Goal: Ask a question: Seek information or help from site administrators or community

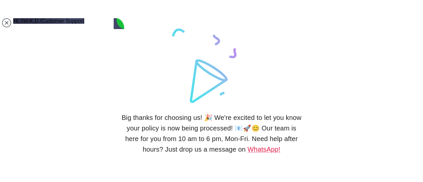
scroll to position [1305, 0]
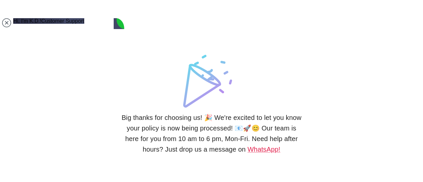
type textarea "hello there any updates on my insurance paper?"
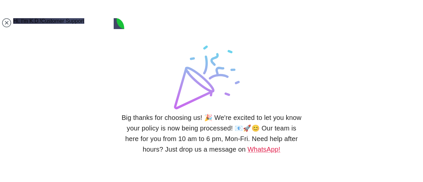
scroll to position [1337, 0]
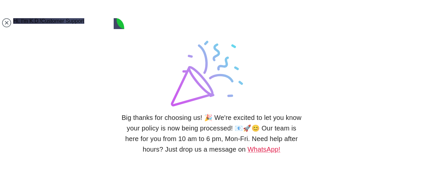
click at [186, 130] on h6 "Big thanks for choosing us! 🎉 We're excited to let you know your policy is now …" at bounding box center [211, 133] width 182 height 42
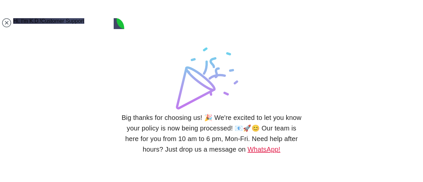
click at [261, 148] on link "WhatsApp!" at bounding box center [263, 149] width 33 height 7
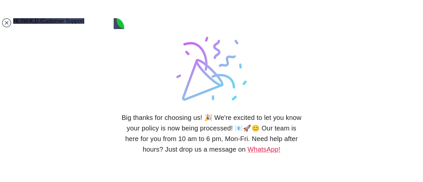
scroll to position [1372, 0]
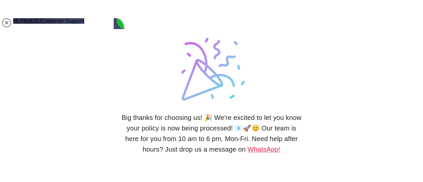
type textarea "thank you"
type textarea "thank you i have received one of them , the other will be ready soon, right?"
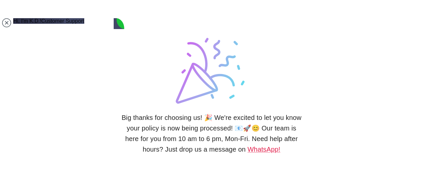
type textarea "thank you so much !!"
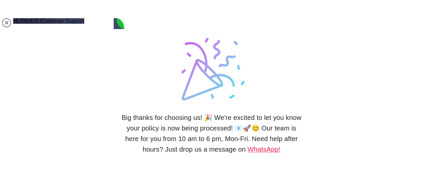
scroll to position [0, 0]
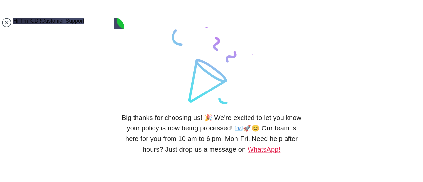
type textarea "no it is fine thank you , and i appreciation your support ."
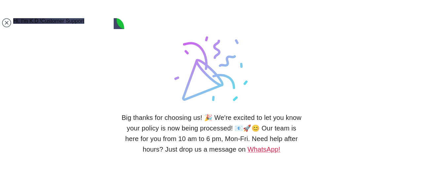
type textarea "oh no, i have a problem, i just noticed that my passport will expired just shor…"
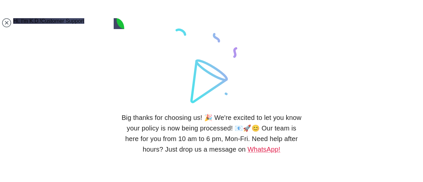
scroll to position [1670, 0]
type textarea "c"
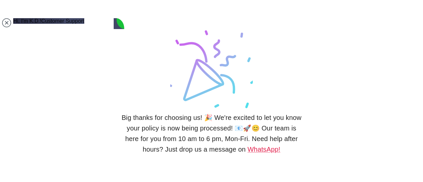
scroll to position [1690, 0]
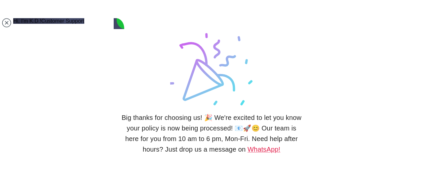
scroll to position [1807, 0]
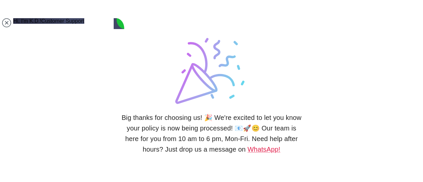
type textarea "i"
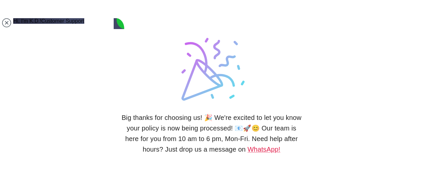
type textarea "sorry i think i didnt make myself clear,"
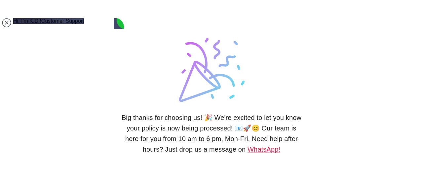
scroll to position [3, 0]
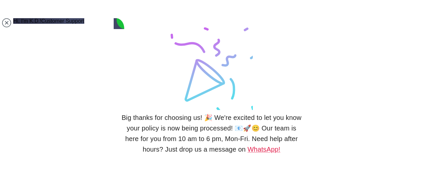
paste textarea "I have a passport or a substitute document valid for 60 days longer than the pe…"
type textarea "when i the ikamet online applicaton it said i need to have a passport that is v…"
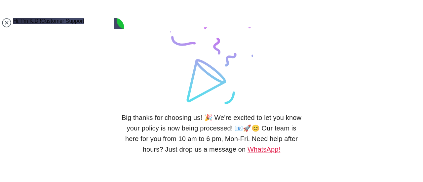
scroll to position [0, 0]
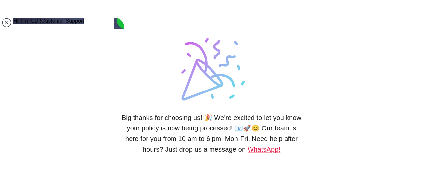
type textarea "my passport will expire in August, 2026. so i am a bit short of 1 years left in…"
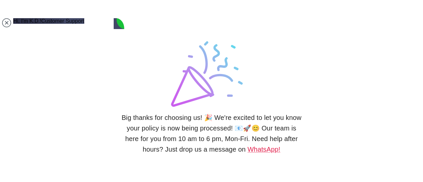
scroll to position [1969, 0]
type textarea "can i still go ahead to apply 1 year resident visa?"
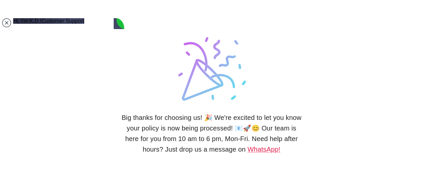
scroll to position [1904, 0]
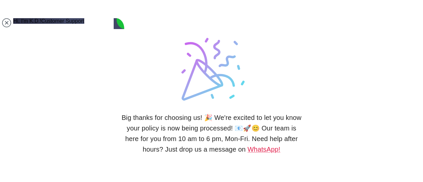
scroll to position [2043, 0]
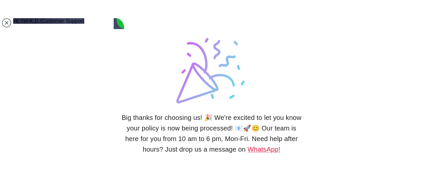
type textarea "a"
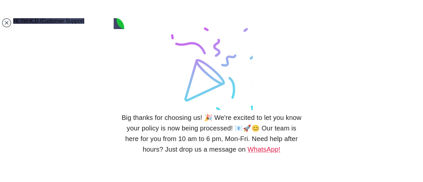
scroll to position [0, 0]
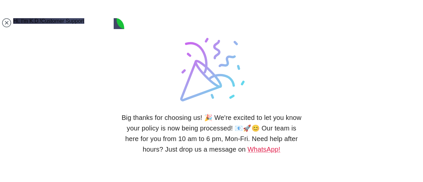
type textarea "oh i see..... so i need to renew my passport now? or can i submit my applicatio…"
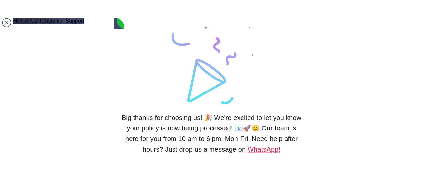
scroll to position [2151, 0]
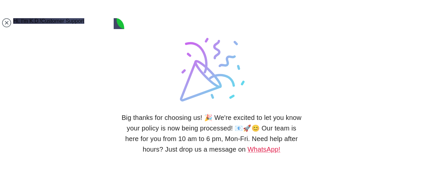
type textarea "it is a first application"
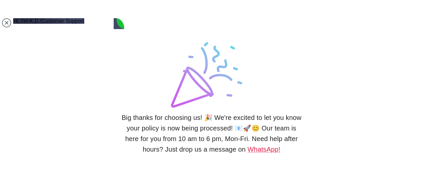
type textarea "i"
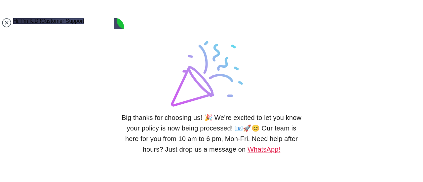
type textarea "sorry i dont understand how it works"
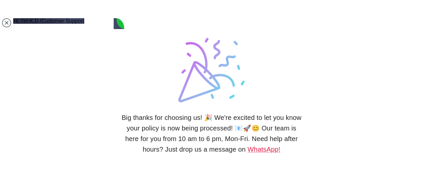
scroll to position [2328, 0]
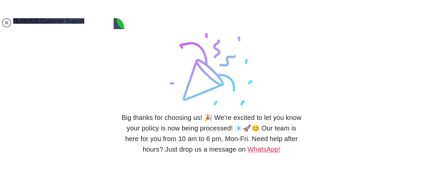
type textarea "ok in this case can we change the date of my insurance policy starting date?"
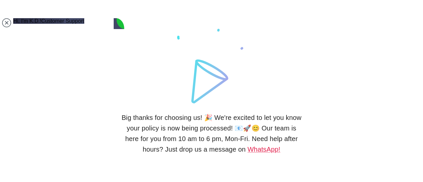
scroll to position [2365, 0]
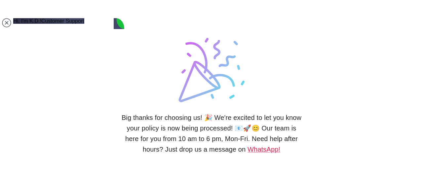
type textarea "i think i will need a month to renew my passport"
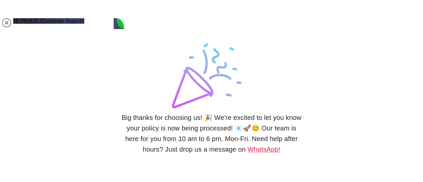
scroll to position [2462, 0]
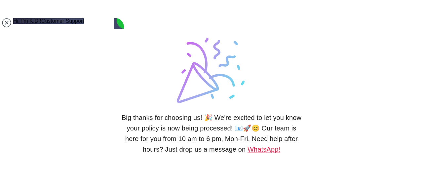
type textarea "passport expire on [PHONE_NUMBER]"
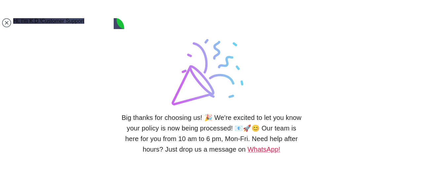
scroll to position [0, 0]
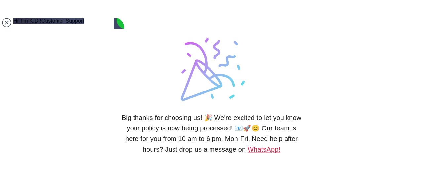
type textarea "i have stayed in [GEOGRAPHIC_DATA] for 65 days now, and i am allow to stay 90 d…"
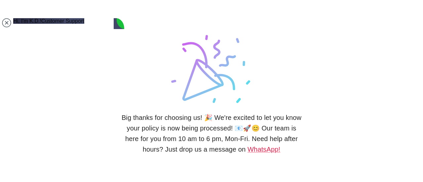
scroll to position [2524, 0]
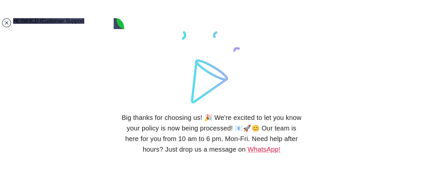
drag, startPoint x: 62, startPoint y: 96, endPoint x: 49, endPoint y: 91, distance: 14.4
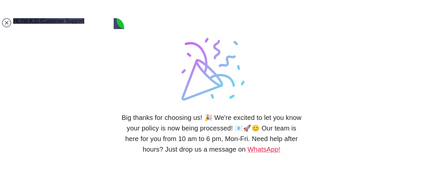
drag, startPoint x: 62, startPoint y: 95, endPoint x: 52, endPoint y: 89, distance: 12.6
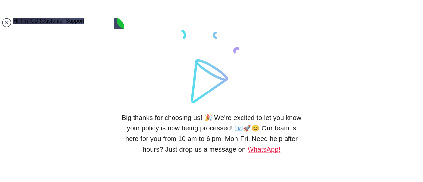
drag, startPoint x: 52, startPoint y: 89, endPoint x: 63, endPoint y: 98, distance: 15.0
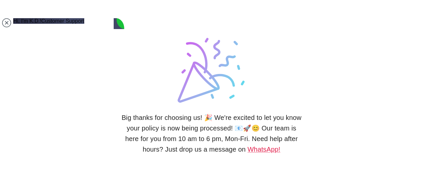
copy jdiv "passport expire on [PHONE_NUMBER]"
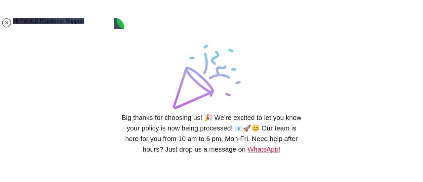
paste textarea "passport expire on [PHONE_NUMBER]"
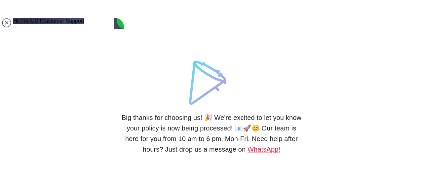
type textarea "passport expire on [DATE]"
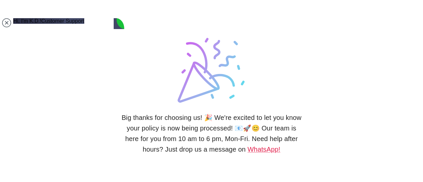
scroll to position [2628, 0]
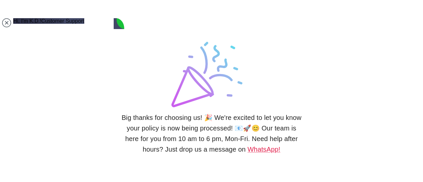
scroll to position [2674, 0]
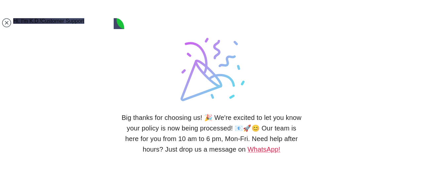
type textarea "so u mean u"
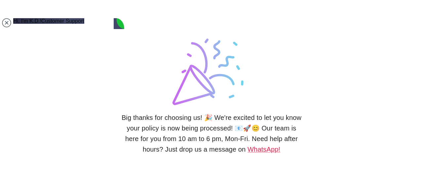
scroll to position [2755, 0]
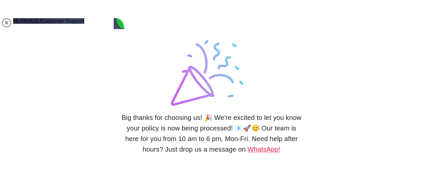
scroll to position [2755, 0]
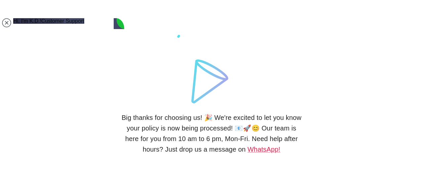
scroll to position [2714, 0]
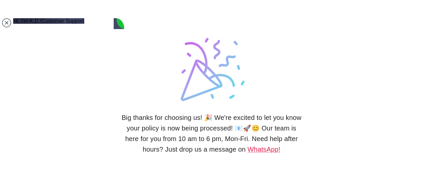
drag, startPoint x: 59, startPoint y: 156, endPoint x: 1, endPoint y: 153, distance: 57.9
click at [1, 153] on body "Big thanks for choosing us! 🎉 We're excited to let you know your policy is now …" at bounding box center [211, 91] width 423 height 182
type textarea "ok let me go back and change to apply for 298 days instead of 365 days"
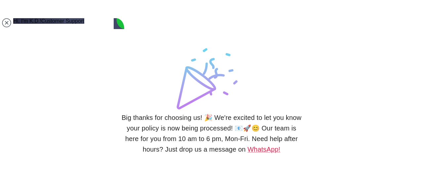
scroll to position [2754, 0]
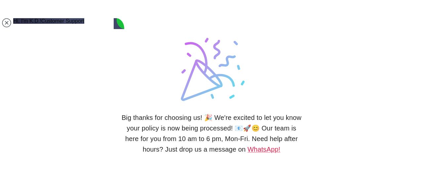
click at [162, 91] on div "Big thanks for choosing us! 🎉 We're excited to let you know your policy is now …" at bounding box center [211, 91] width 182 height 182
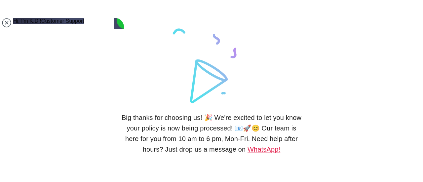
scroll to position [2791, 0]
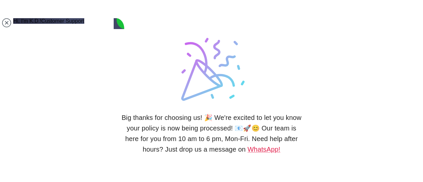
drag, startPoint x: 63, startPoint y: 163, endPoint x: 5, endPoint y: 148, distance: 60.5
click at [5, 148] on body "Big thanks for choosing us! 🎉 We're excited to let you know your policy is now …" at bounding box center [211, 91] width 423 height 182
type textarea "thank you so much for helping me out, i really appreciated it"
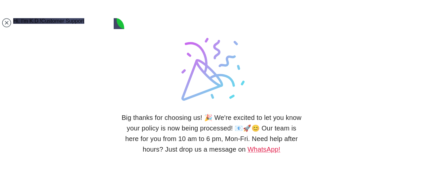
scroll to position [2929, 0]
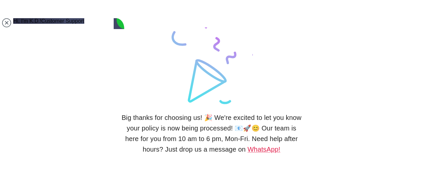
type textarea "T"
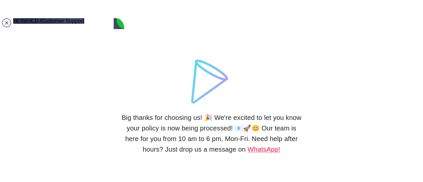
scroll to position [0, 0]
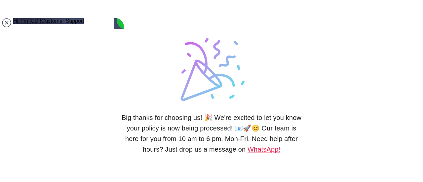
type textarea "thank you so much dear, i have submitted my application and chose the appointme…"
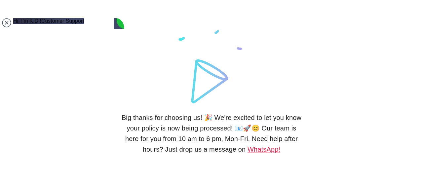
scroll to position [2977, 0]
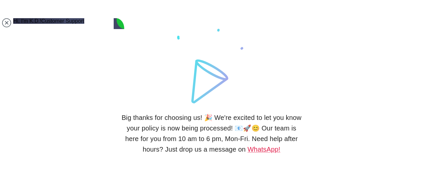
scroll to position [0, 0]
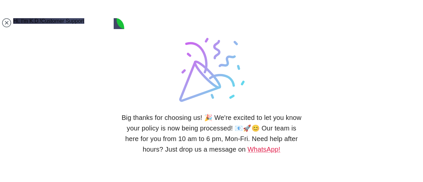
type textarea "however they have not show me the date or time of the appointment, is it normal?"
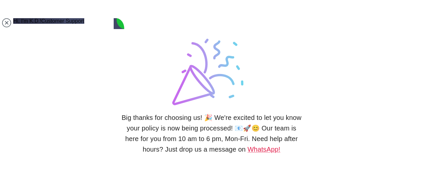
type textarea "o"
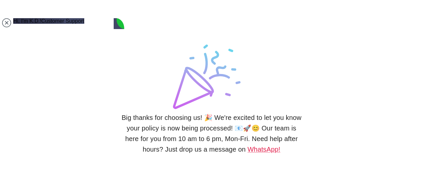
scroll to position [3144, 0]
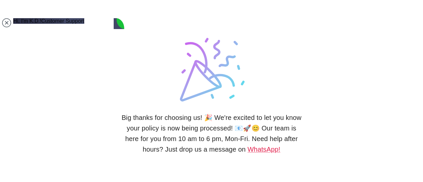
type textarea "O"
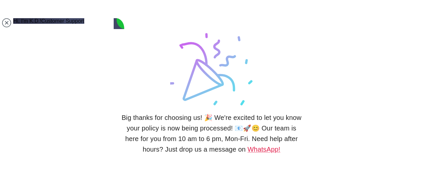
type textarea "haha thank you so much ... i will go get some chai ready !!"
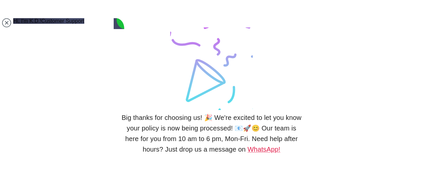
type textarea "\"
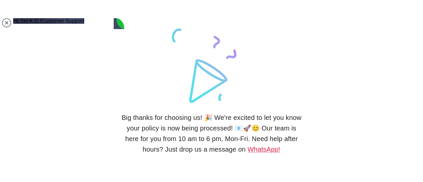
scroll to position [3217, 0]
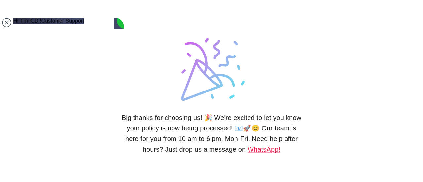
type textarea "thank you so much for helping me out today , you are a life saver!!"
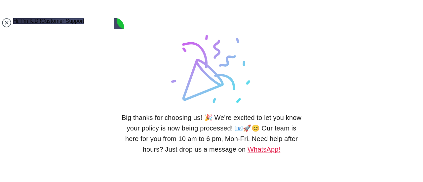
scroll to position [3396, 0]
type textarea "oh i dont have earthquake insurance"
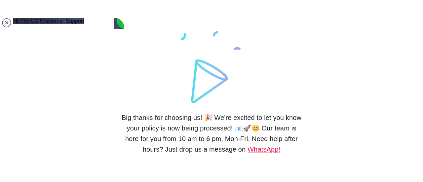
scroll to position [3424, 0]
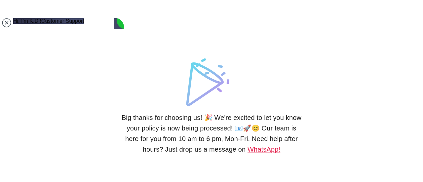
type textarea "do u also sell that ?"
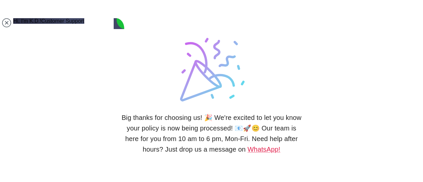
scroll to position [3481, 0]
type textarea "i am home owner"
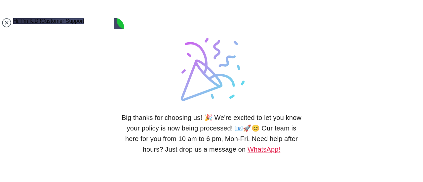
type textarea "yes the tapu is for me and my husband"
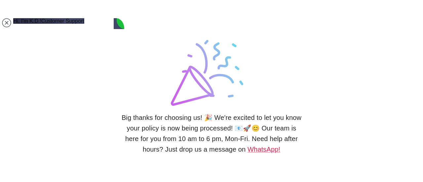
type textarea "so can i get DASK from you too"
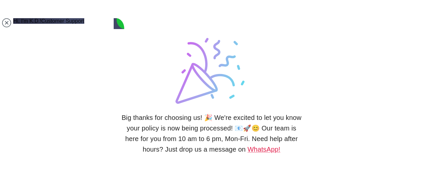
scroll to position [3706, 0]
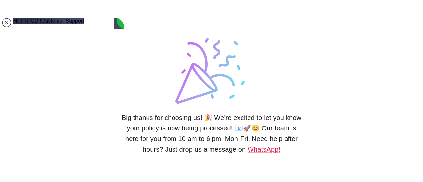
scroll to position [3791, 0]
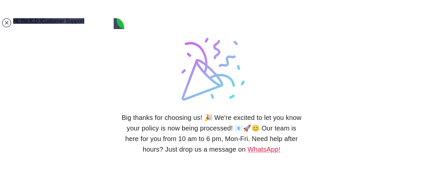
type textarea "ok let me fill this in"
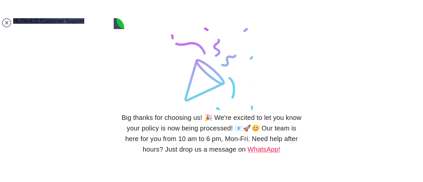
scroll to position [3812, 0]
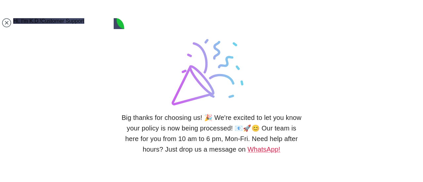
type input "C:\fakepath\filled--Earthquake Insurance Form.pdf"
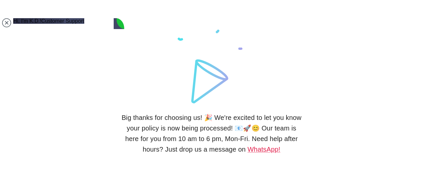
scroll to position [3842, 0]
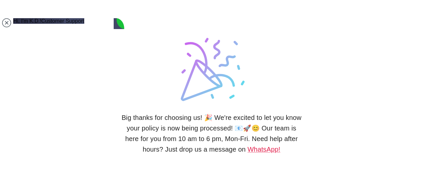
type textarea "o"
type textarea "pls check"
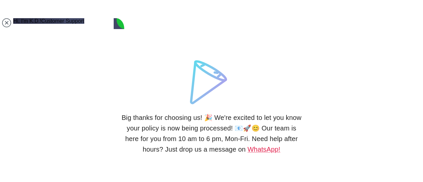
type textarea "i dont know, i need to look for it"
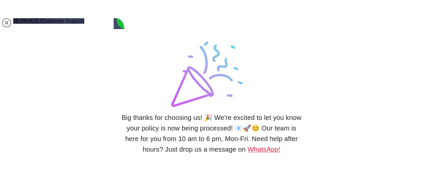
scroll to position [3975, 0]
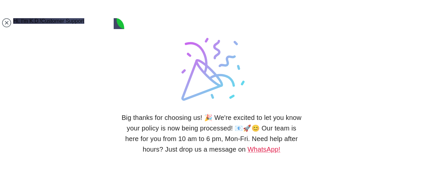
type textarea "i buy it 6 years ago , so i dont really know"
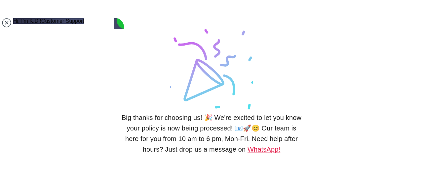
scroll to position [4036, 0]
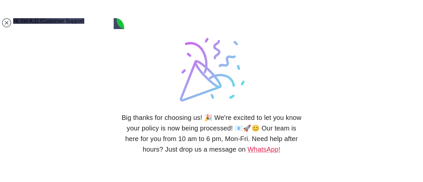
type textarea "i"
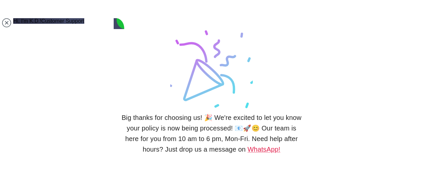
type textarea "yes with the same passport"
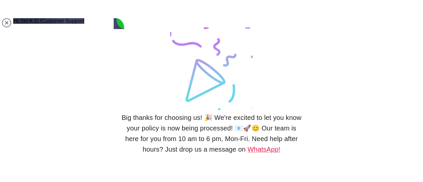
scroll to position [4096, 0]
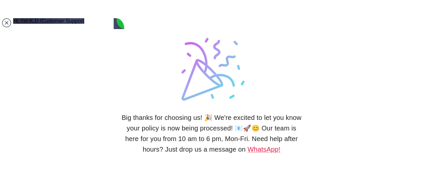
type textarea "yes pls and if u find pls"
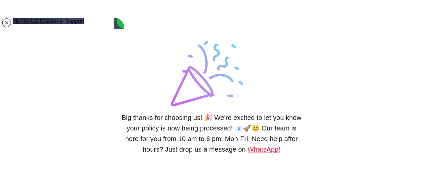
scroll to position [4096, 0]
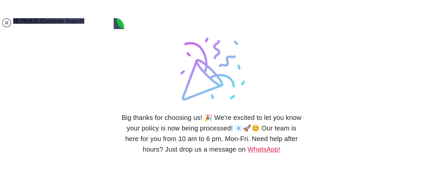
type textarea "yes pls and if u find pls also tell me"
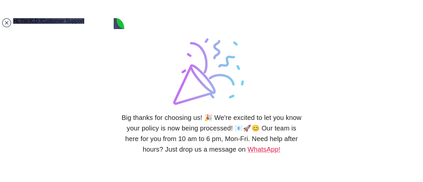
scroll to position [4151, 0]
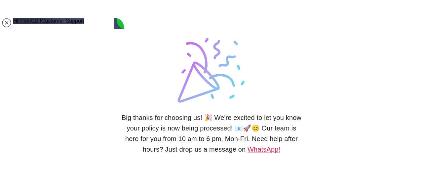
type textarea "ok i think i found it: 2091226908"
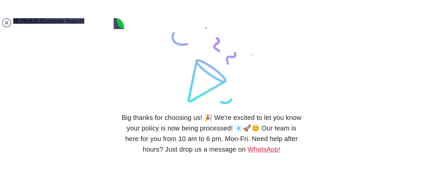
scroll to position [4179, 0]
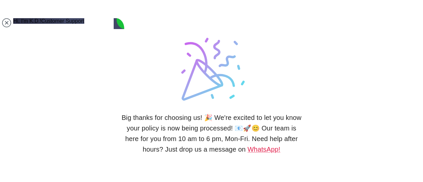
type textarea "is this correct?"
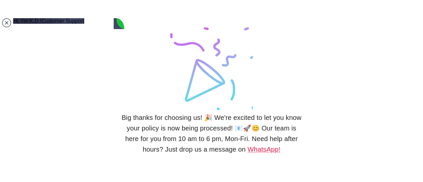
type textarea "oh wait , i think the dask before was in my husband name, lets use his tax numb…"
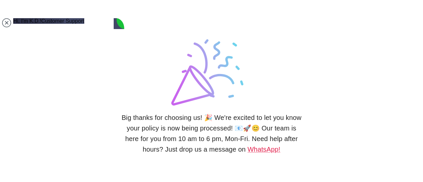
scroll to position [4280, 0]
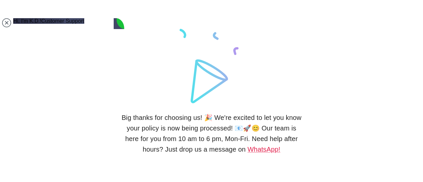
type textarea "0021874342"
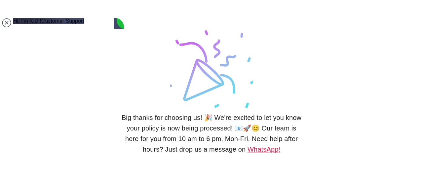
scroll to position [4327, 0]
type textarea "yes its expired, i forgot tp renew it"
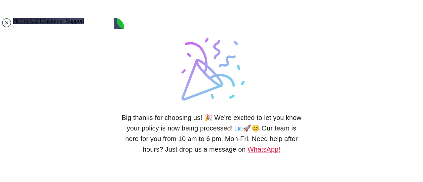
scroll to position [4410, 0]
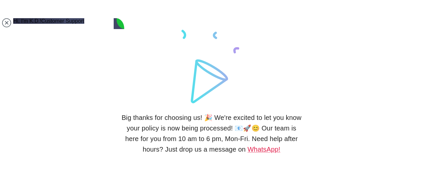
type textarea "y"
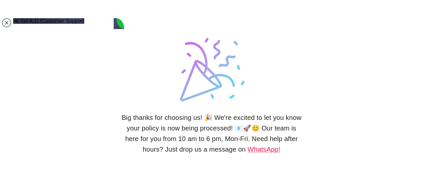
type textarea "pls use his name"
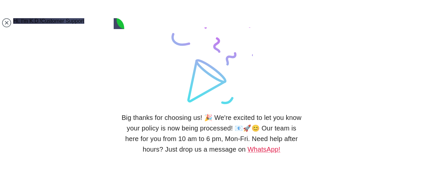
scroll to position [4436, 0]
type textarea "i"
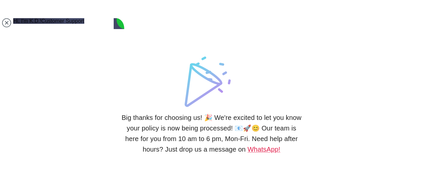
scroll to position [4483, 0]
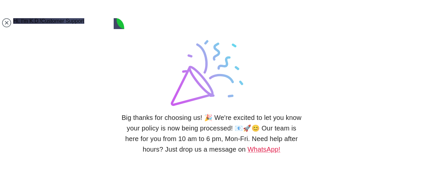
type textarea "one second let me check"
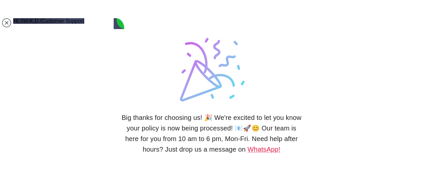
scroll to position [4509, 0]
type textarea "0022303759"
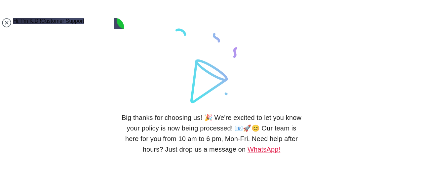
scroll to position [4525, 0]
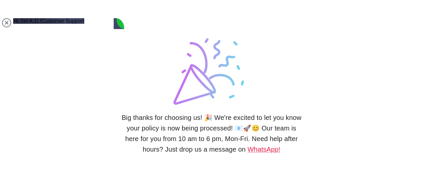
type textarea "this correct?"
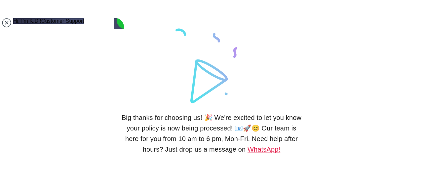
scroll to position [3561, 0]
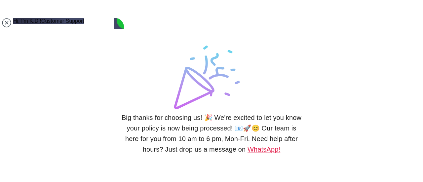
drag, startPoint x: 37, startPoint y: 79, endPoint x: 90, endPoint y: 125, distance: 70.1
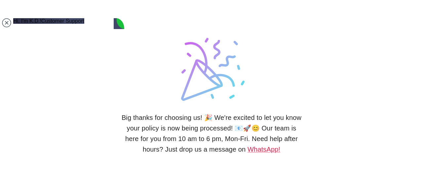
copy jdiv "You’re most welcome 18:23 Use this time to get your documents in order 18:23 Ma…"
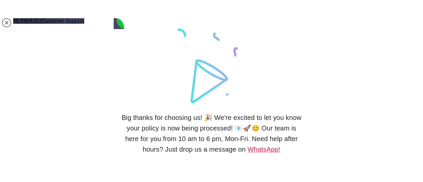
scroll to position [4568, 0]
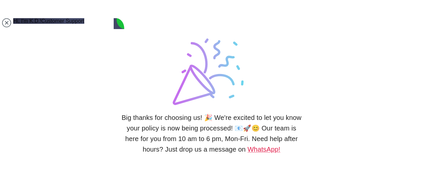
type textarea "o"
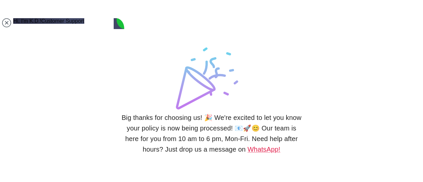
type textarea "p"
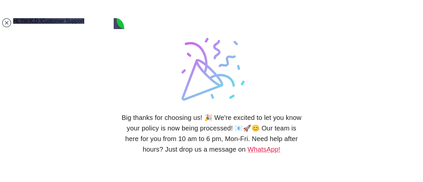
type textarea "oh we have kimlik before, can check with his kimlik number?"
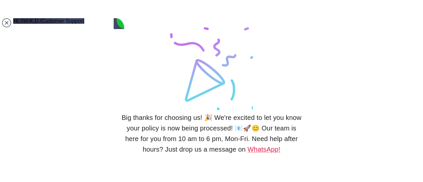
scroll to position [4603, 0]
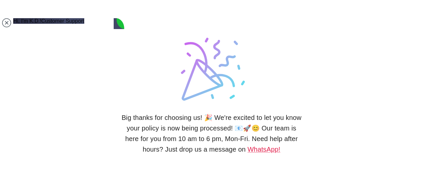
type textarea "99123604790"
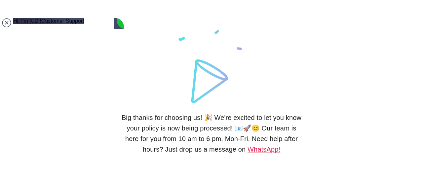
scroll to position [4660, 0]
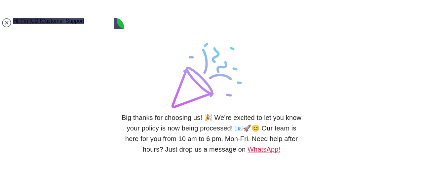
type textarea "i"
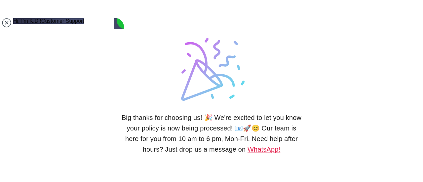
type textarea "no i didnt ,i didnt see they ask for my foreigner kimlik number"
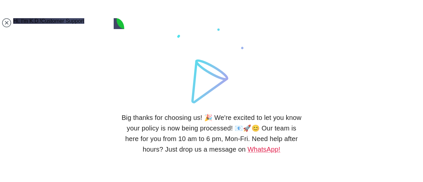
scroll to position [4695, 0]
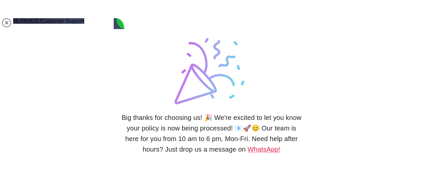
type textarea "Am I suppose to add this number there too ?"
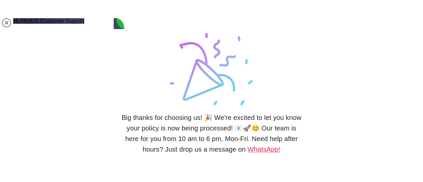
scroll to position [4849, 0]
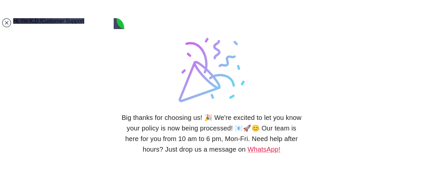
type textarea "yes this is correct"
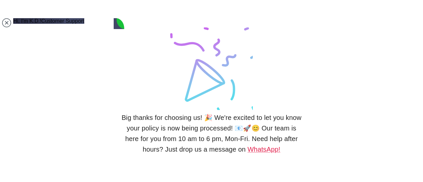
scroll to position [4897, 0]
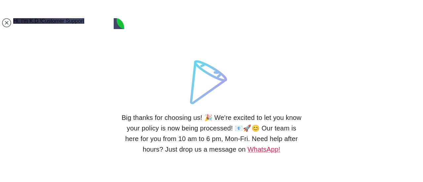
scroll to position [4927, 0]
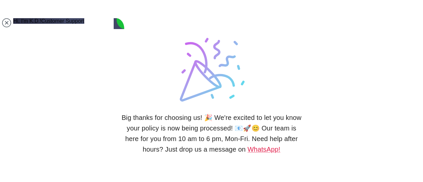
type textarea "o"
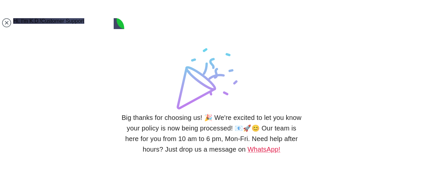
scroll to position [4949, 0]
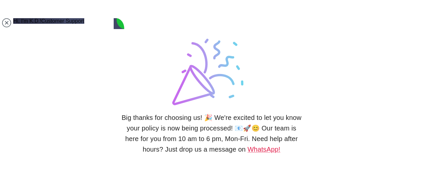
type textarea "i"
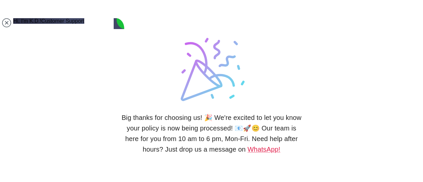
type textarea "the kimlik expired i didnt renew last year"
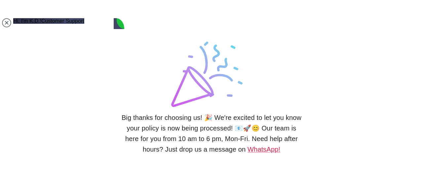
scroll to position [4993, 0]
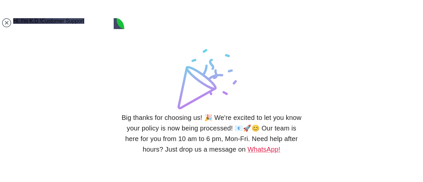
drag, startPoint x: 37, startPoint y: 50, endPoint x: 71, endPoint y: 87, distance: 50.5
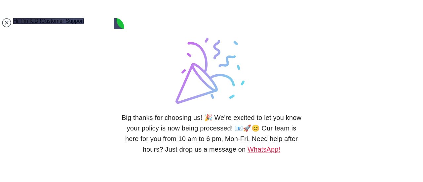
copy jdiv "since you had a residence permit before you have a few extra steps to do 18:54 …"
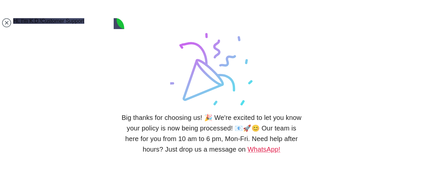
scroll to position [5034, 0]
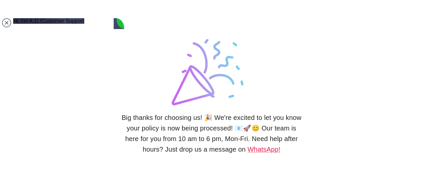
type textarea "ok sure"
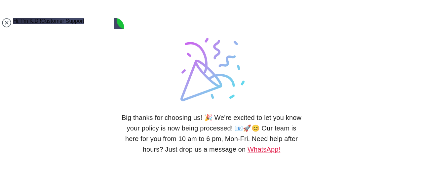
scroll to position [5098, 0]
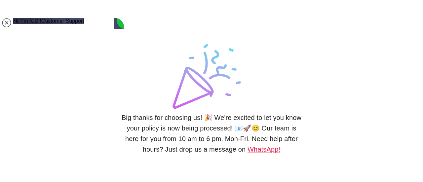
type textarea "2 KAT"
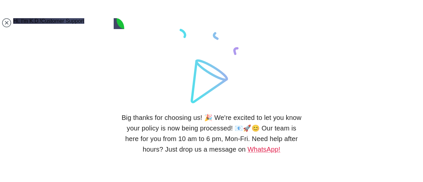
scroll to position [5119, 0]
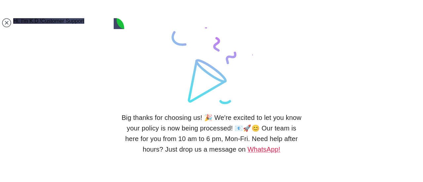
scroll to position [5169, 0]
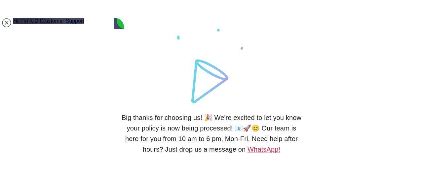
type textarea "yes, 99912581172"
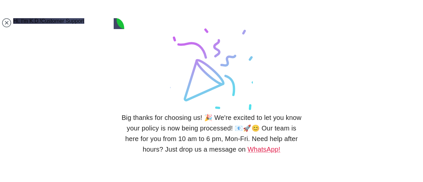
scroll to position [5233, 0]
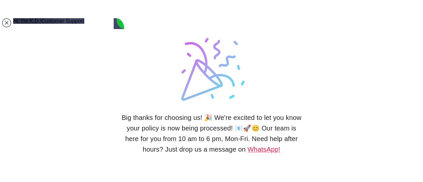
scroll to position [5256, 0]
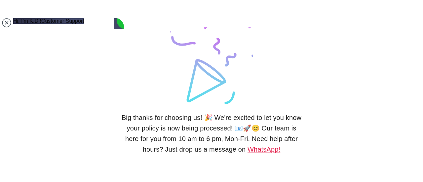
type textarea "thx"
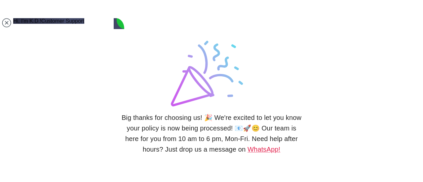
scroll to position [5277, 0]
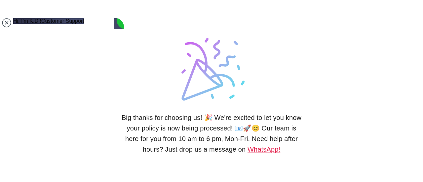
type textarea "how do i pay this ?"
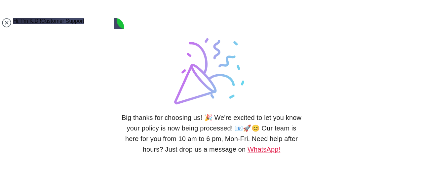
type textarea "i pay by card pls"
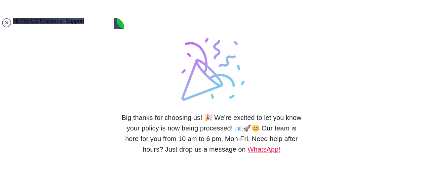
scroll to position [5382, 0]
type textarea "i"
type textarea "i have ziraat card"
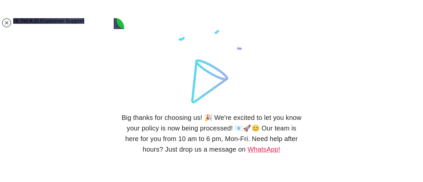
scroll to position [5403, 0]
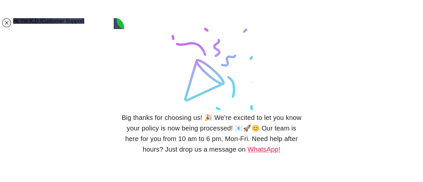
type textarea "oh how to avoid the 5% fee?"
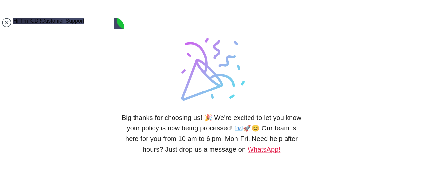
scroll to position [5467, 0]
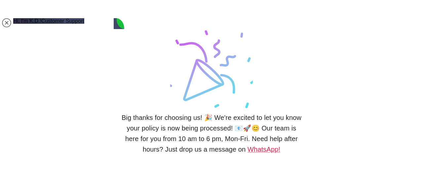
type textarea "ok how do i do that?"
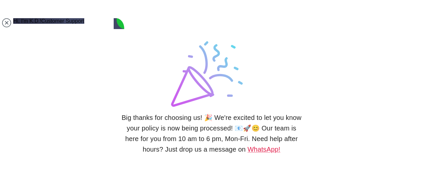
scroll to position [5488, 0]
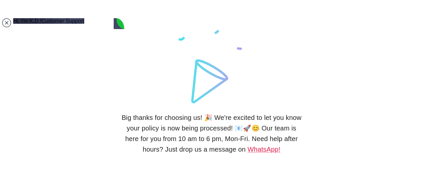
type textarea "is it a bank transfer from my zirrat to you?"
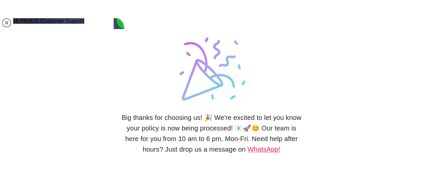
scroll to position [5567, 0]
type textarea "ok got it"
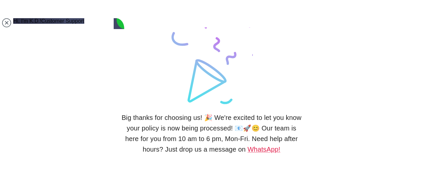
scroll to position [5588, 0]
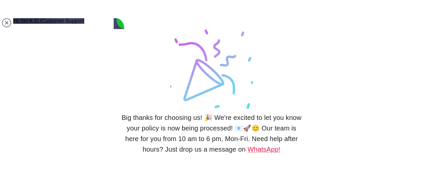
type textarea "pls give me bank details"
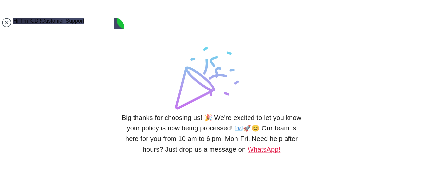
scroll to position [5648, 0]
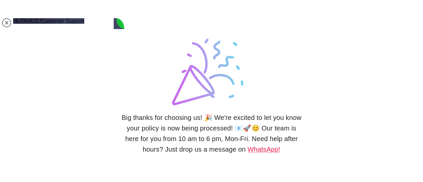
drag, startPoint x: 92, startPoint y: 127, endPoint x: 34, endPoint y: 125, distance: 58.2
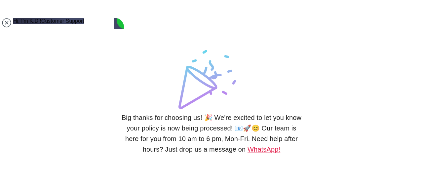
drag, startPoint x: 94, startPoint y: 125, endPoint x: 44, endPoint y: 119, distance: 50.3
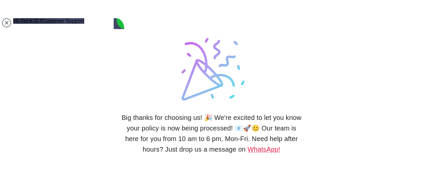
drag, startPoint x: 91, startPoint y: 125, endPoint x: 37, endPoint y: 117, distance: 55.2
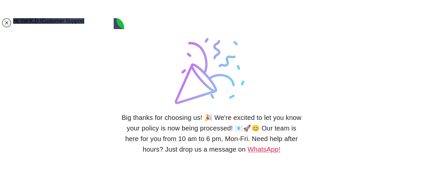
copy jdiv "Ikamet Sigorta Aracilik Hizmetleri Limited Sirketi"
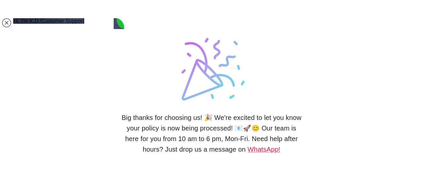
scroll to position [5670, 0]
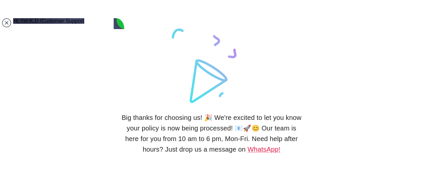
drag, startPoint x: 58, startPoint y: 130, endPoint x: 38, endPoint y: 122, distance: 21.5
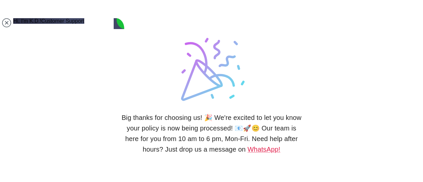
drag, startPoint x: 56, startPoint y: 130, endPoint x: 37, endPoint y: 122, distance: 21.0
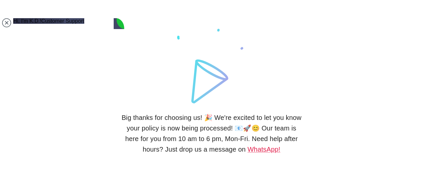
drag, startPoint x: 37, startPoint y: 122, endPoint x: 59, endPoint y: 129, distance: 23.1
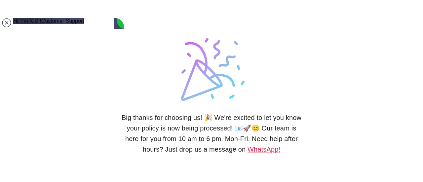
copy jdiv "TR68 0006 2001 1240 0006 2958 70"
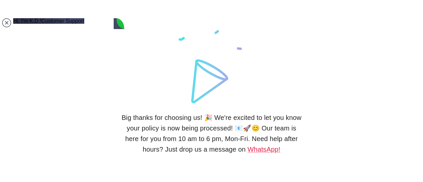
type textarea "ok let me do now"
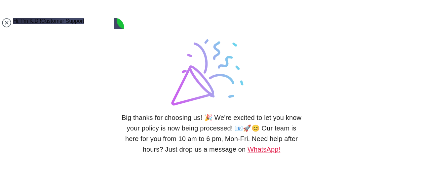
scroll to position [5691, 0]
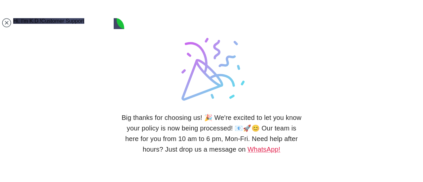
type textarea "6"
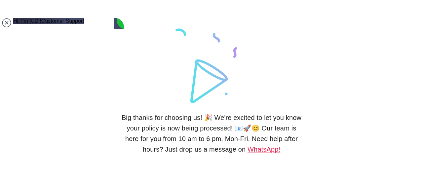
scroll to position [5719, 0]
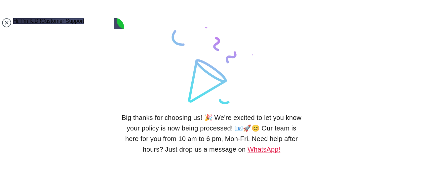
type textarea "ok it is done"
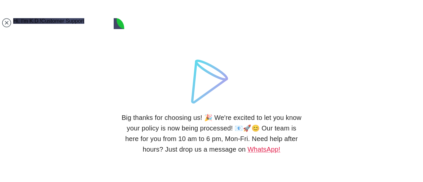
type textarea "perfect"
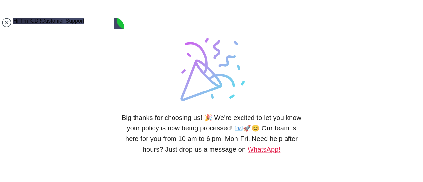
scroll to position [5823, 0]
type textarea "it is local 5397628000"
type textarea "mu husband number: 5397048000"
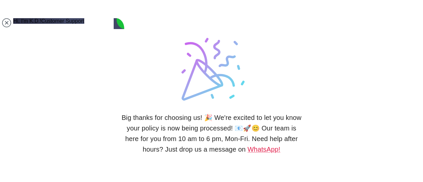
type textarea "n"
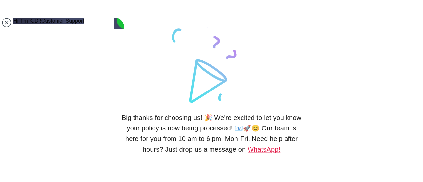
type textarea "i bought these 2 numbes directly from the turkcell shop"
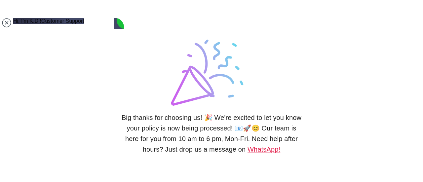
scroll to position [6023, 0]
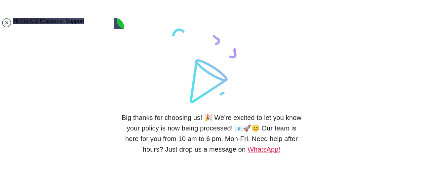
scroll to position [6023, 0]
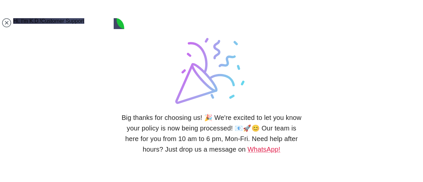
scroll to position [5944, 0]
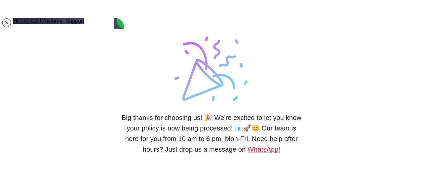
scroll to position [6046, 0]
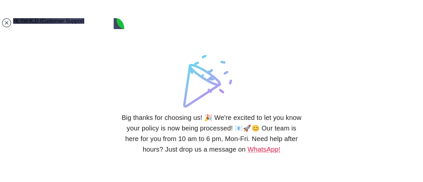
type textarea "got it , thank you so much !!"
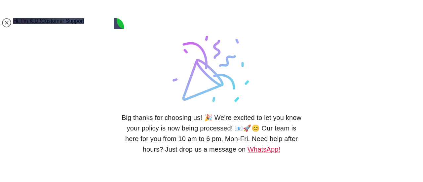
scroll to position [6121, 0]
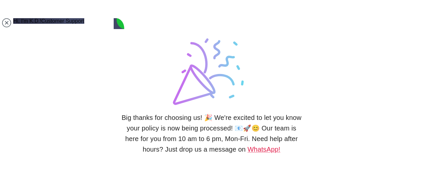
type textarea "i dont have but my husband still has"
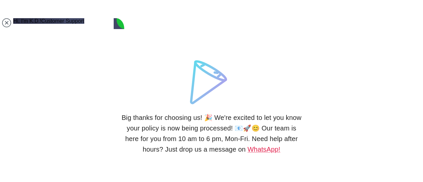
scroll to position [6202, 0]
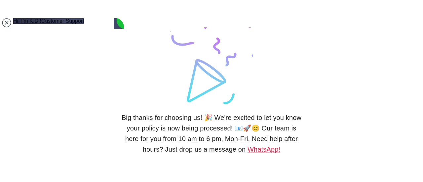
type textarea "i had one but i dont remember it , i need to look for it"
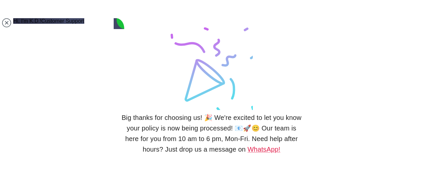
scroll to position [6294, 0]
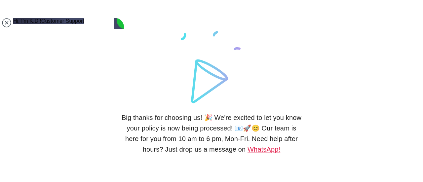
type textarea "oh ok"
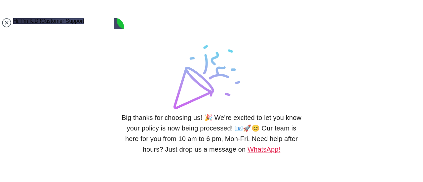
scroll to position [6356, 0]
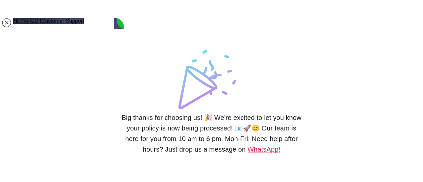
type textarea "yes i have my own bank"
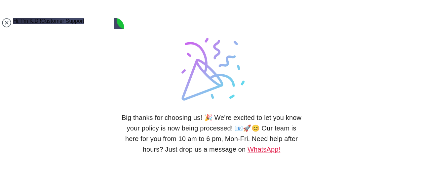
scroll to position [6156, 0]
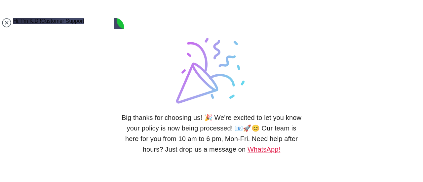
drag, startPoint x: 55, startPoint y: 95, endPoint x: 37, endPoint y: 95, distance: 18.2
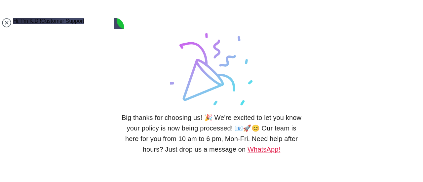
drag, startPoint x: 37, startPoint y: 95, endPoint x: 58, endPoint y: 95, distance: 20.5
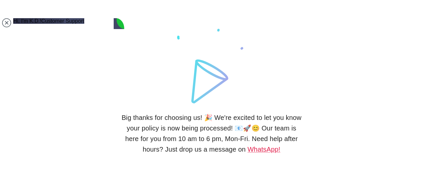
copy jdiv "e-devlet"
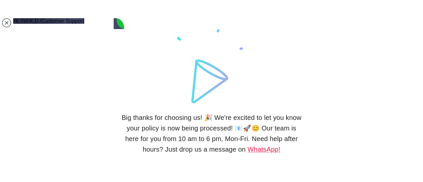
scroll to position [6382, 0]
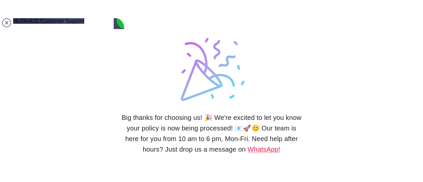
drag, startPoint x: 75, startPoint y: 158, endPoint x: 26, endPoint y: 156, distance: 48.9
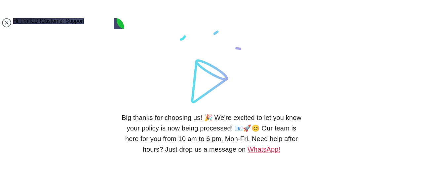
paste textarea "e-devlet"
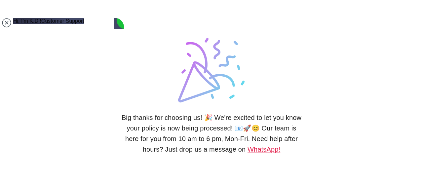
type textarea "ok sure , what do i need to do in e-devlet?"
drag, startPoint x: 37, startPoint y: 115, endPoint x: 60, endPoint y: 130, distance: 28.0
copy jdiv "you should download your files and create your UETS number"
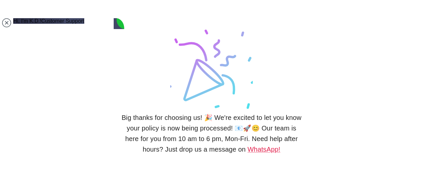
scroll to position [6475, 0]
drag, startPoint x: 47, startPoint y: 130, endPoint x: 43, endPoint y: 127, distance: 4.7
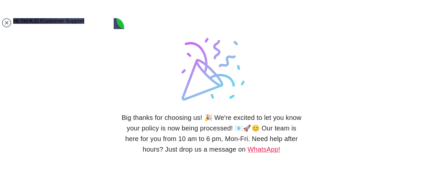
drag, startPoint x: 46, startPoint y: 129, endPoint x: 36, endPoint y: 115, distance: 17.3
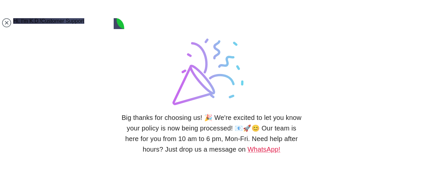
copy jdiv "ikamet.com/e-devlet and focus on main applicant 4 files"
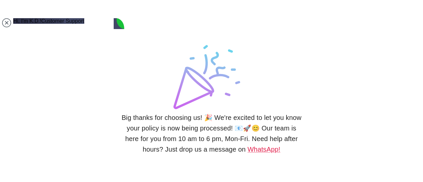
type textarea "thank you"
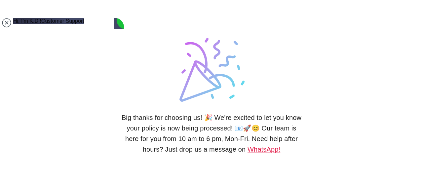
scroll to position [6497, 0]
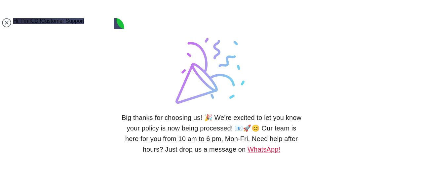
type textarea "and earlier you mentioned about PTT, i need to get something from PTT too ?"
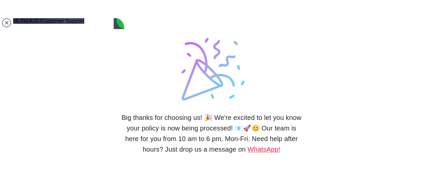
scroll to position [6617, 0]
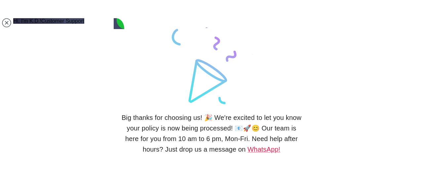
drag, startPoint x: 38, startPoint y: 69, endPoint x: 52, endPoint y: 140, distance: 72.7
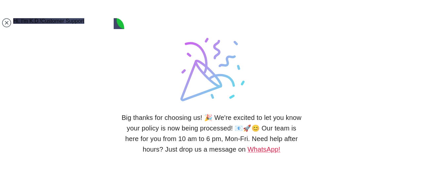
scroll to position [6644, 0]
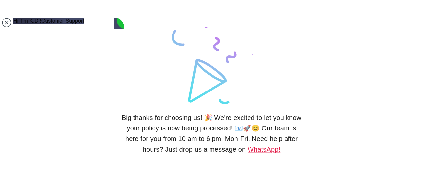
drag, startPoint x: 49, startPoint y: 109, endPoint x: 38, endPoint y: 109, distance: 10.2
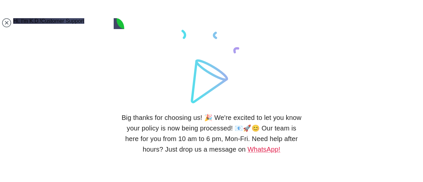
scroll to position [6629, 0]
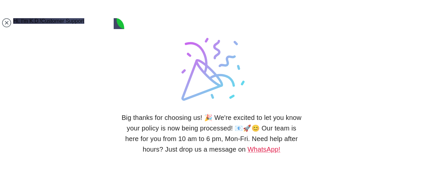
scroll to position [6644, 0]
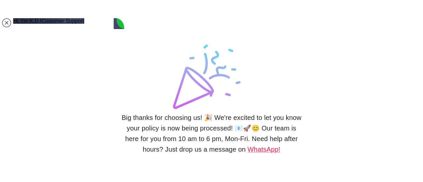
drag, startPoint x: 38, startPoint y: 58, endPoint x: 89, endPoint y: 147, distance: 102.6
copy jdiv "On the for links on the link above you'll see address proof, history, criminal …"
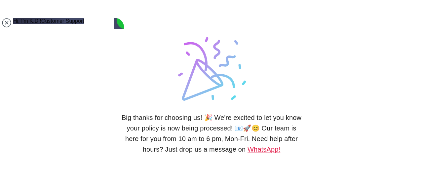
scroll to position [6681, 0]
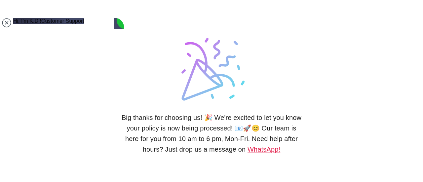
scroll to position [6715, 0]
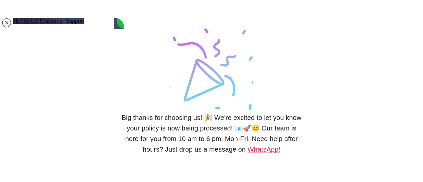
drag, startPoint x: 37, startPoint y: 157, endPoint x: 0, endPoint y: 156, distance: 37.0
click at [0, 156] on body "Big thanks for choosing us! 🎉 We're excited to let you know your policy is now …" at bounding box center [211, 91] width 423 height 182
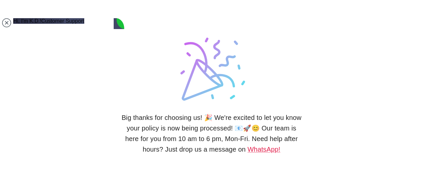
scroll to position [0, 0]
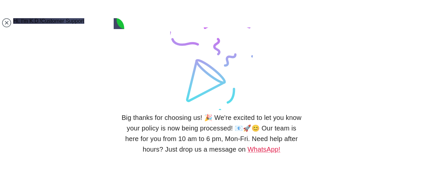
type textarea "ok let me try to see if i can get it online if not i will try PTT and if all fa…"
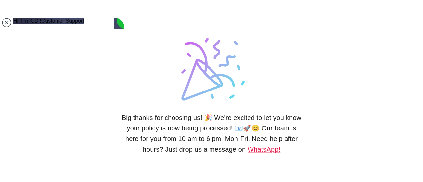
scroll to position [3819, 0]
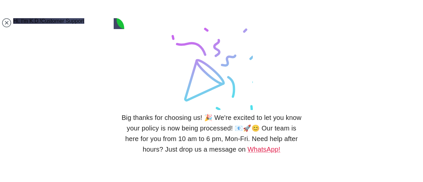
drag, startPoint x: 38, startPoint y: 94, endPoint x: 66, endPoint y: 101, distance: 29.2
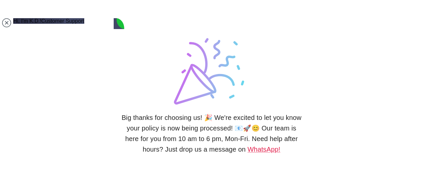
copy jdiv "how to get your numerataj from city hall"
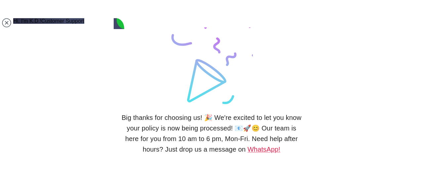
scroll to position [3810, 0]
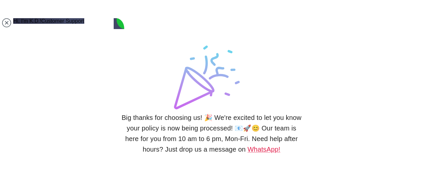
scroll to position [6791, 0]
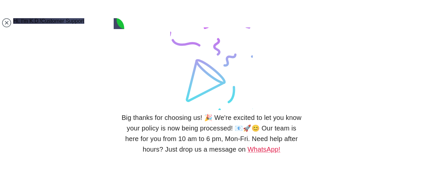
paste textarea "how to get your numerataj from city hall"
drag, startPoint x: 81, startPoint y: 156, endPoint x: 63, endPoint y: 158, distance: 17.9
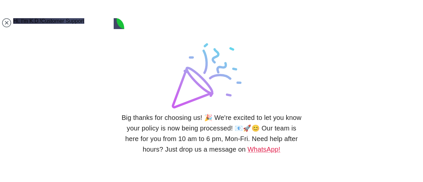
type textarea "and do i also need to get my numerataj from [GEOGRAPHIC_DATA] ?"
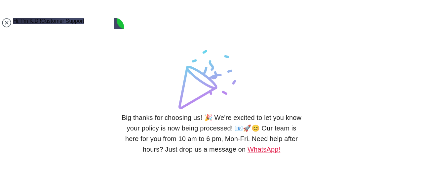
scroll to position [0, 0]
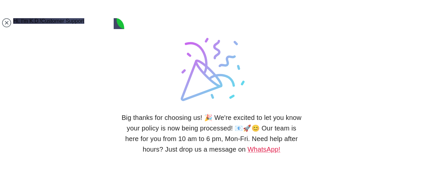
type textarea "ok i will try e-devlet first, thank you so much for all your help and support.!!"
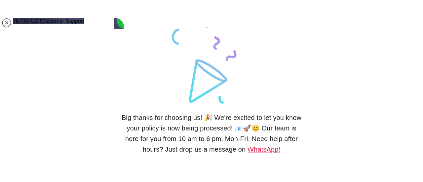
scroll to position [6920, 0]
click at [312, 12] on div "Big thanks for choosing us! 🎉 We're excited to let you know your policy is now …" at bounding box center [211, 91] width 423 height 182
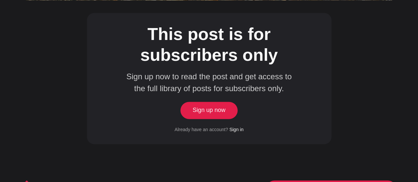
scroll to position [401, 0]
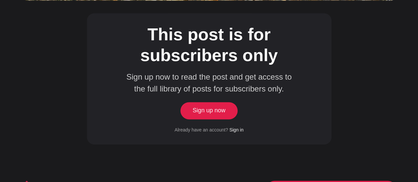
click at [215, 102] on link "Sign up now" at bounding box center [209, 110] width 54 height 17
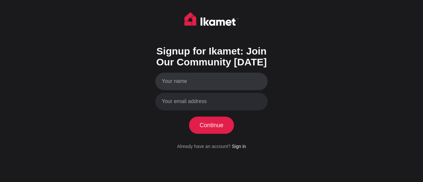
click at [209, 84] on input "Your name" at bounding box center [211, 82] width 112 height 18
type input "[PERSON_NAME]"
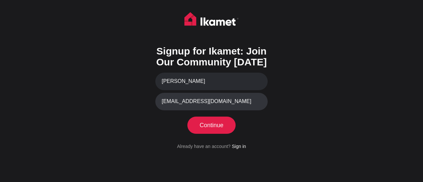
type input "[EMAIL_ADDRESS][DOMAIN_NAME]"
click at [206, 124] on button "Continue" at bounding box center [211, 125] width 45 height 17
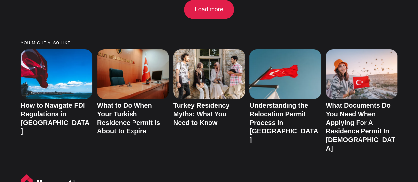
scroll to position [1098, 0]
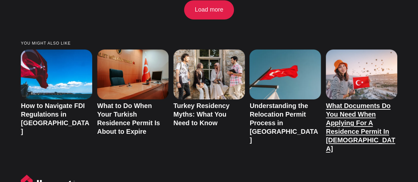
click at [366, 102] on link "What Documents Do You Need When Applying For A Residence Permit In [DEMOGRAPHIC…" at bounding box center [360, 127] width 69 height 50
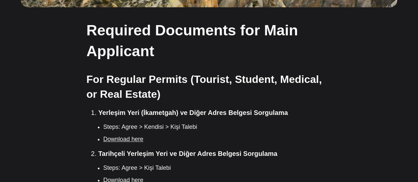
scroll to position [395, 0]
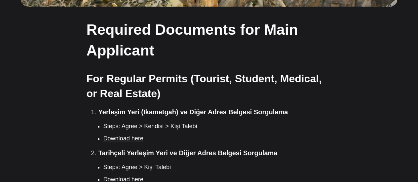
click at [88, 19] on h2 "Required Documents for Main Applicant" at bounding box center [209, 40] width 244 height 42
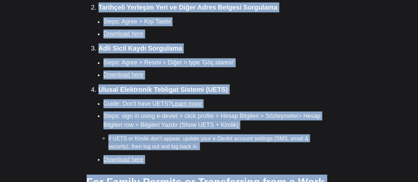
scroll to position [624, 0]
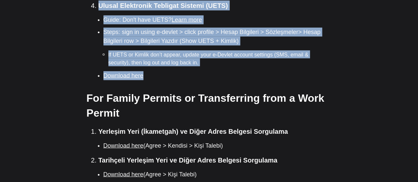
drag, startPoint x: 88, startPoint y: 12, endPoint x: 196, endPoint y: 54, distance: 116.5
copy div "Required Documents for Main Applicant For Regular Permits (Tourist, Student, Me…"
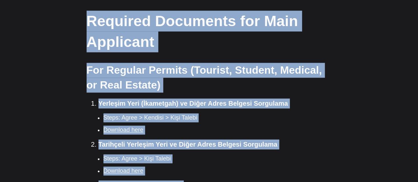
scroll to position [404, 0]
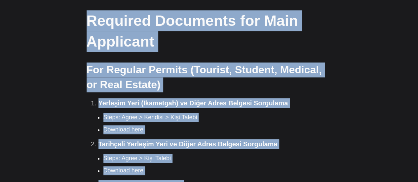
click at [271, 98] on li "Yerleşim Yeri (İkametgah) ve Diğer Adres Belgesi Sorgulama Steps: Agree > Kendi…" at bounding box center [214, 116] width 233 height 36
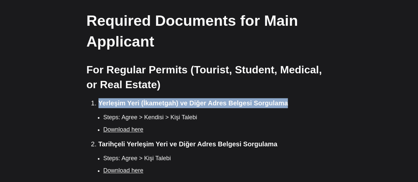
drag, startPoint x: 99, startPoint y: 82, endPoint x: 283, endPoint y: 82, distance: 183.3
click at [283, 99] on strong "Yerleşim Yeri (İkametgah) ve Diğer Adres Belgesi Sorgulama" at bounding box center [193, 102] width 190 height 7
copy strong "Yerleşim Yeri (İkametgah) ve Diğer Adres Belgesi Sorgulama"
